Goal: Task Accomplishment & Management: Manage account settings

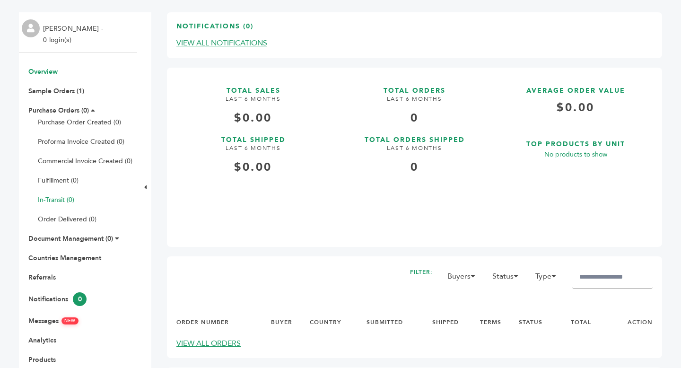
scroll to position [133, 0]
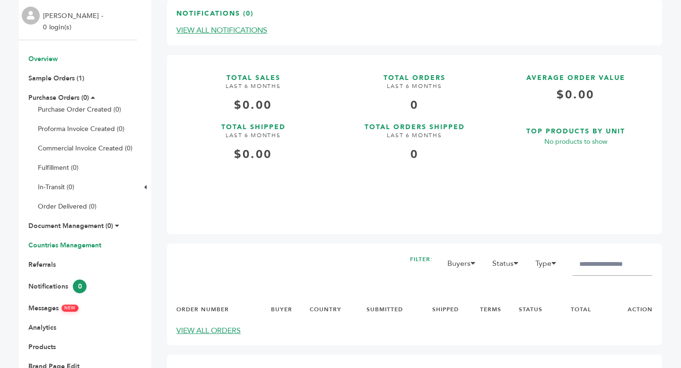
click at [81, 247] on link "Countries Management" at bounding box center [64, 245] width 73 height 9
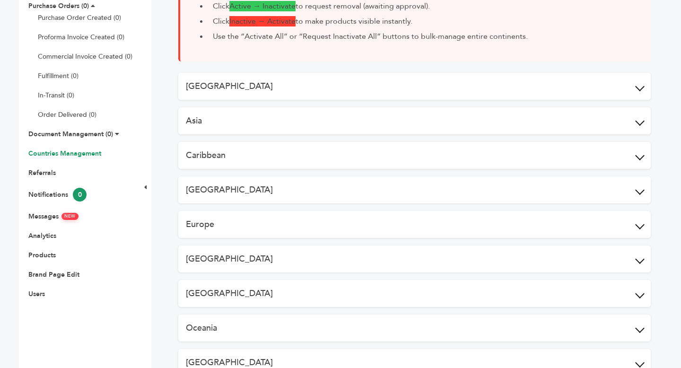
scroll to position [260, 0]
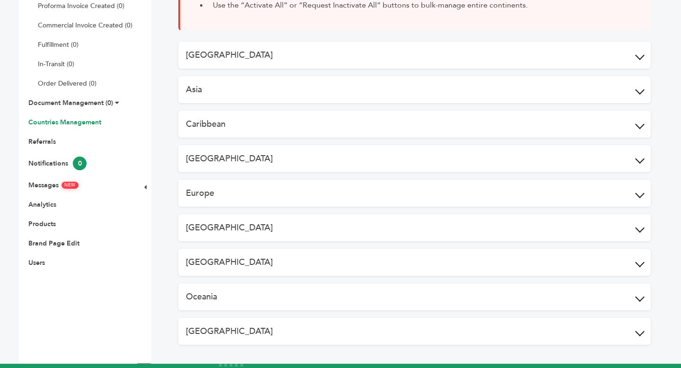
click at [431, 58] on button "[GEOGRAPHIC_DATA]" at bounding box center [414, 55] width 473 height 27
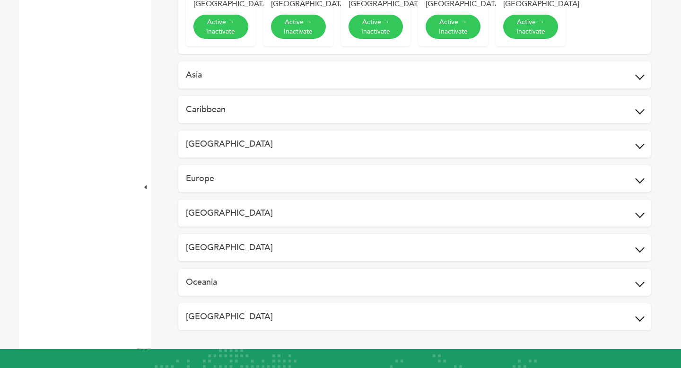
scroll to position [671, 0]
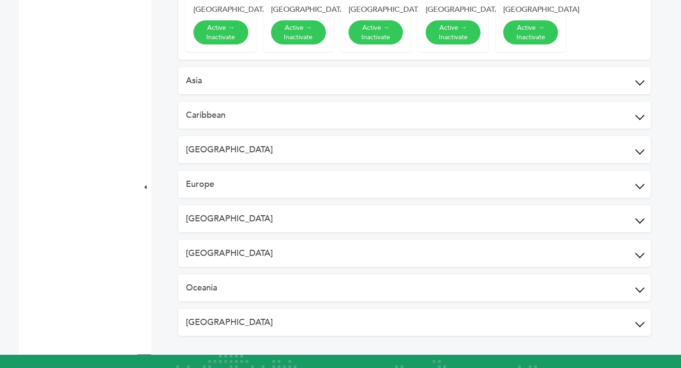
click at [257, 267] on button "North America" at bounding box center [414, 253] width 473 height 27
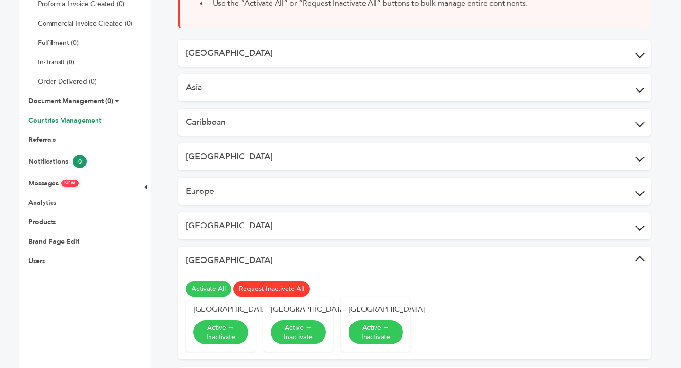
scroll to position [281, 0]
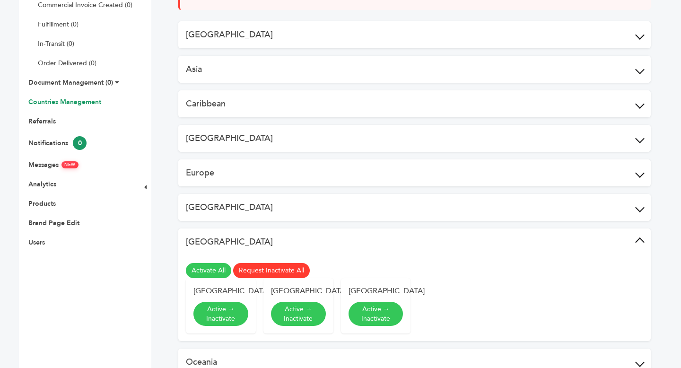
click at [298, 171] on button "Europe" at bounding box center [414, 172] width 473 height 27
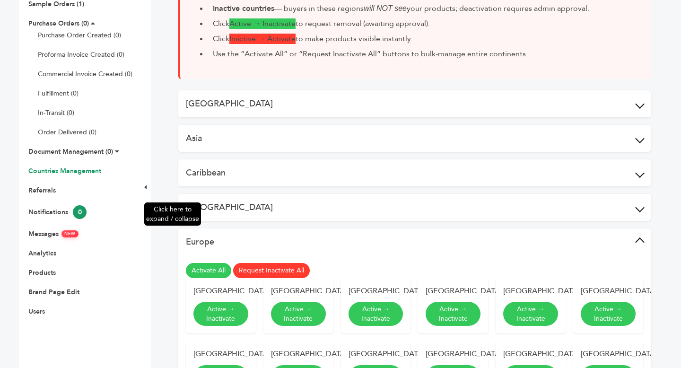
scroll to position [213, 0]
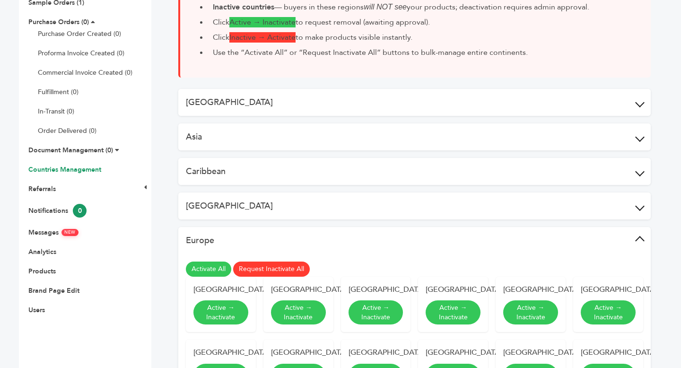
click at [358, 239] on button "Europe" at bounding box center [414, 240] width 473 height 27
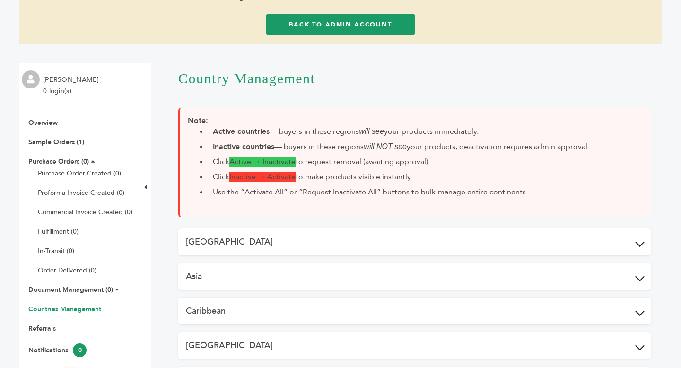
scroll to position [0, 0]
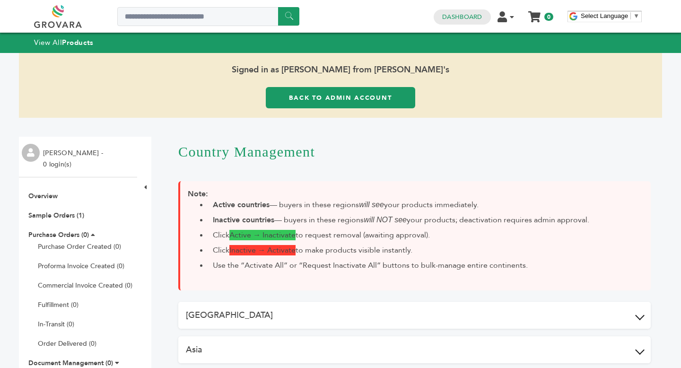
click at [342, 100] on link "Back to Admin Account" at bounding box center [341, 97] width 150 height 21
